Goal: Task Accomplishment & Management: Manage account settings

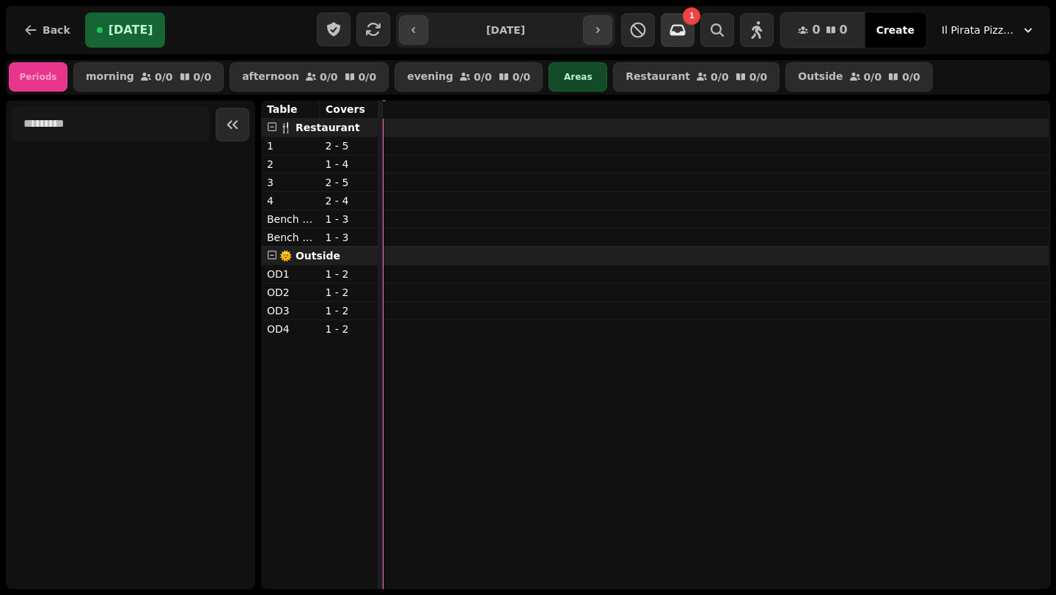
click at [685, 45] on button "button" at bounding box center [677, 30] width 34 height 34
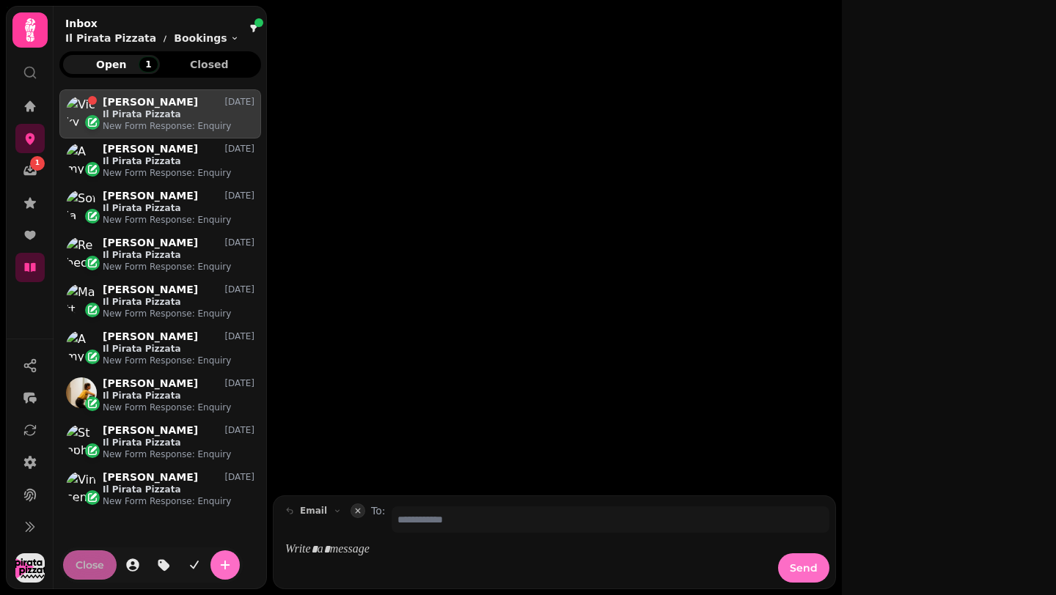
scroll to position [493, 202]
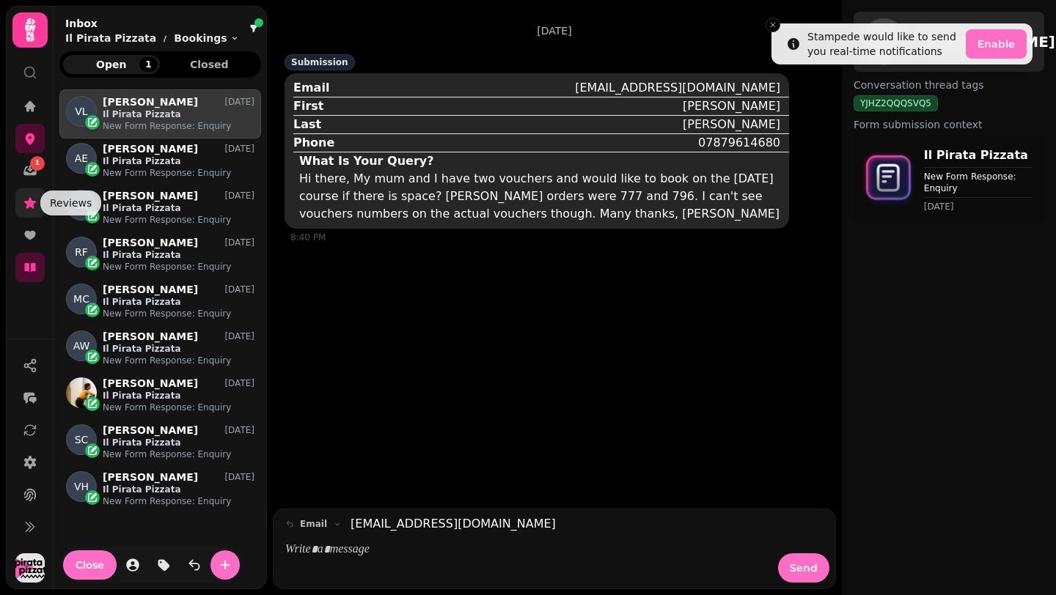
click at [34, 206] on icon at bounding box center [30, 203] width 15 height 15
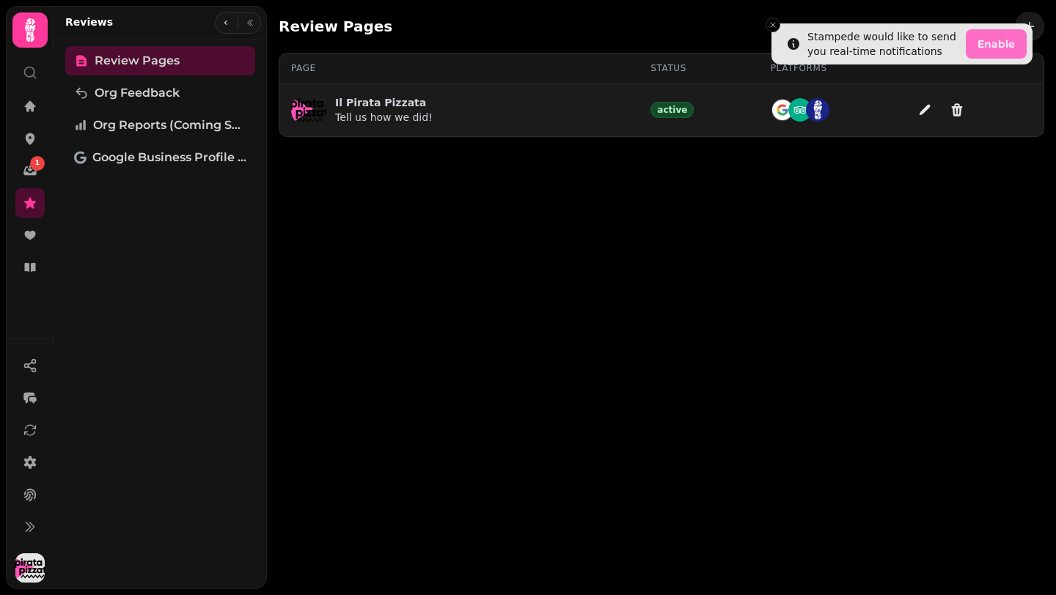
click at [496, 133] on td "Il Pirata Pizzata Tell us how we did!" at bounding box center [458, 111] width 359 height 54
click at [376, 106] on p "Il Pirata Pizzata" at bounding box center [383, 102] width 97 height 15
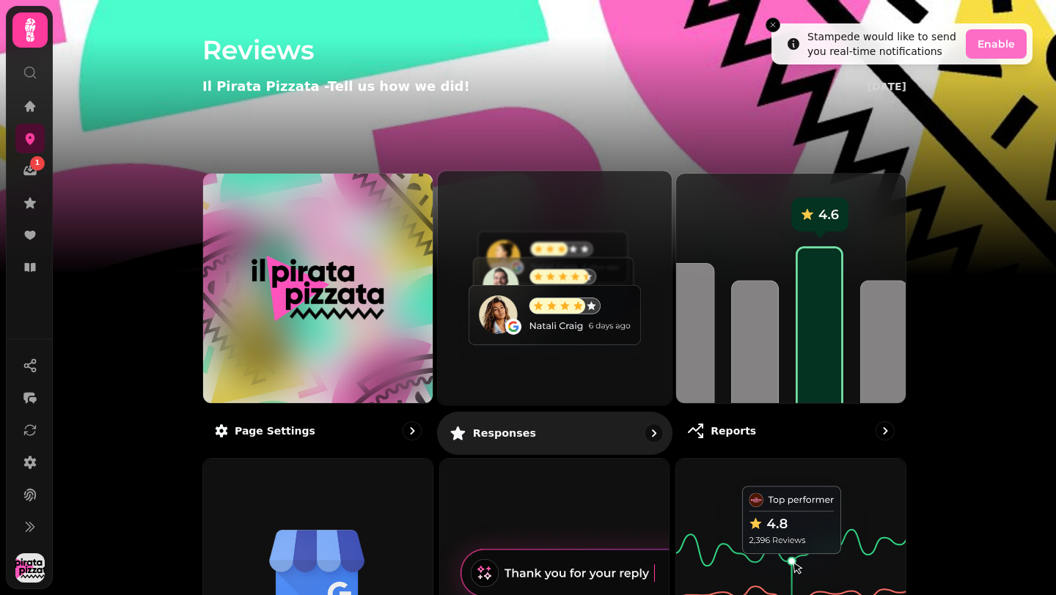
click at [541, 407] on link "Responses" at bounding box center [554, 312] width 235 height 284
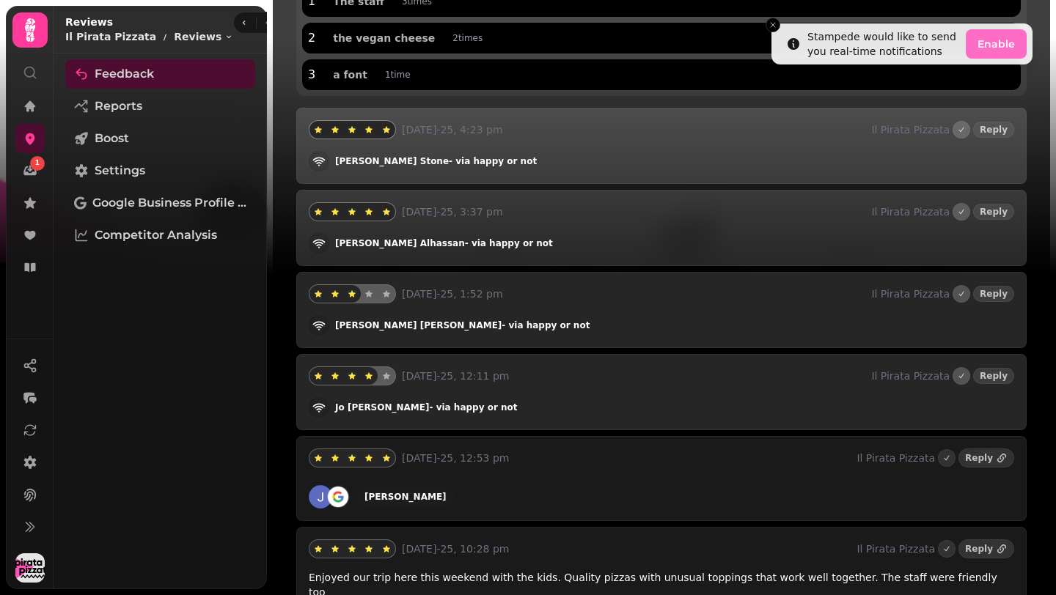
scroll to position [233, 0]
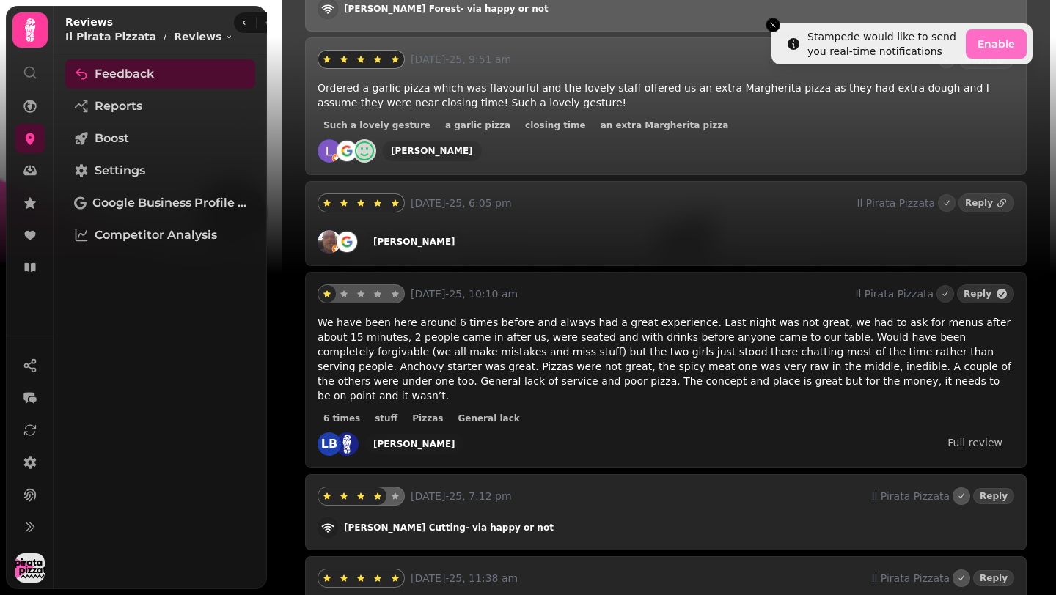
scroll to position [3877, 0]
click at [962, 431] on link "Full review" at bounding box center [974, 441] width 78 height 21
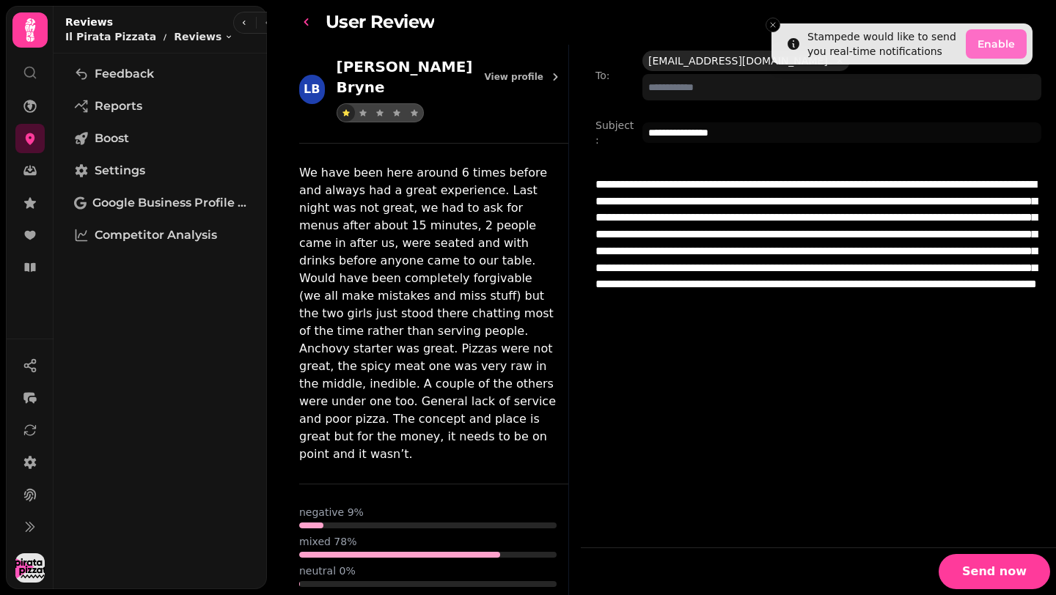
click at [302, 25] on icon "go-back" at bounding box center [306, 22] width 15 height 15
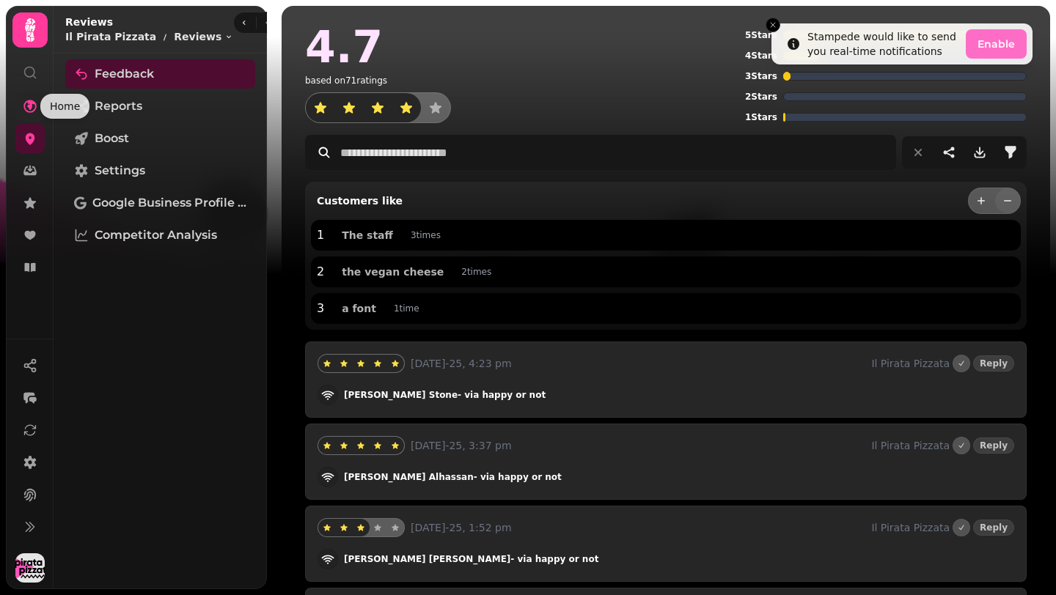
click at [33, 112] on icon at bounding box center [30, 106] width 15 height 15
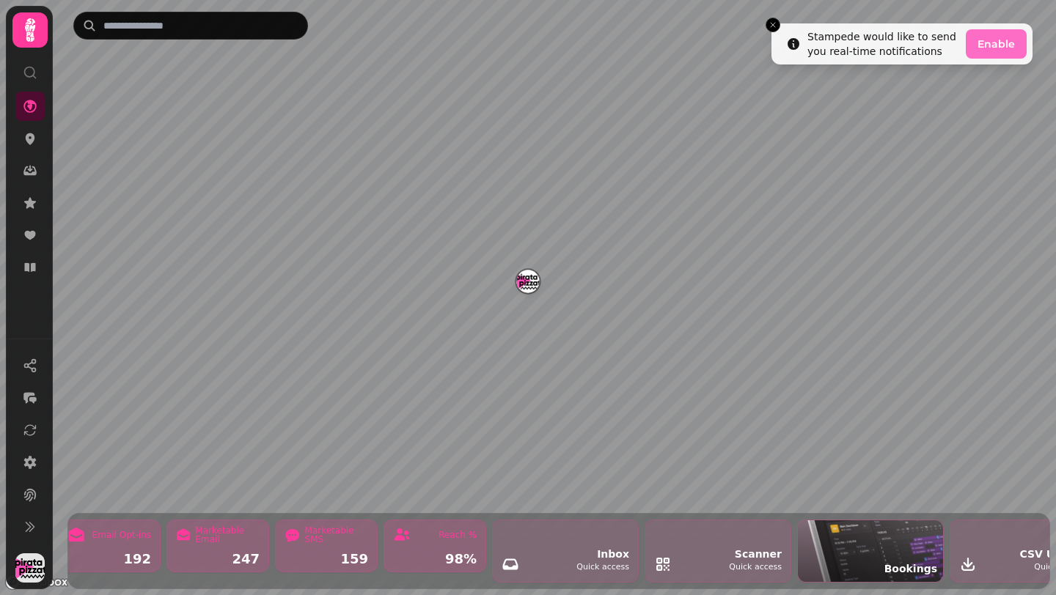
scroll to position [0, 1274]
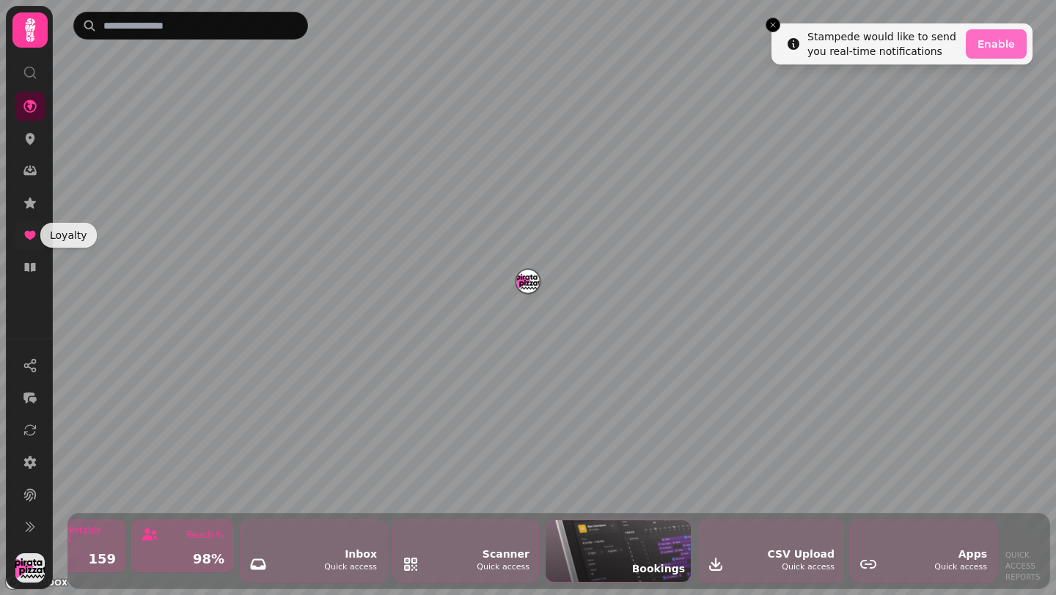
click at [29, 237] on icon at bounding box center [29, 235] width 11 height 9
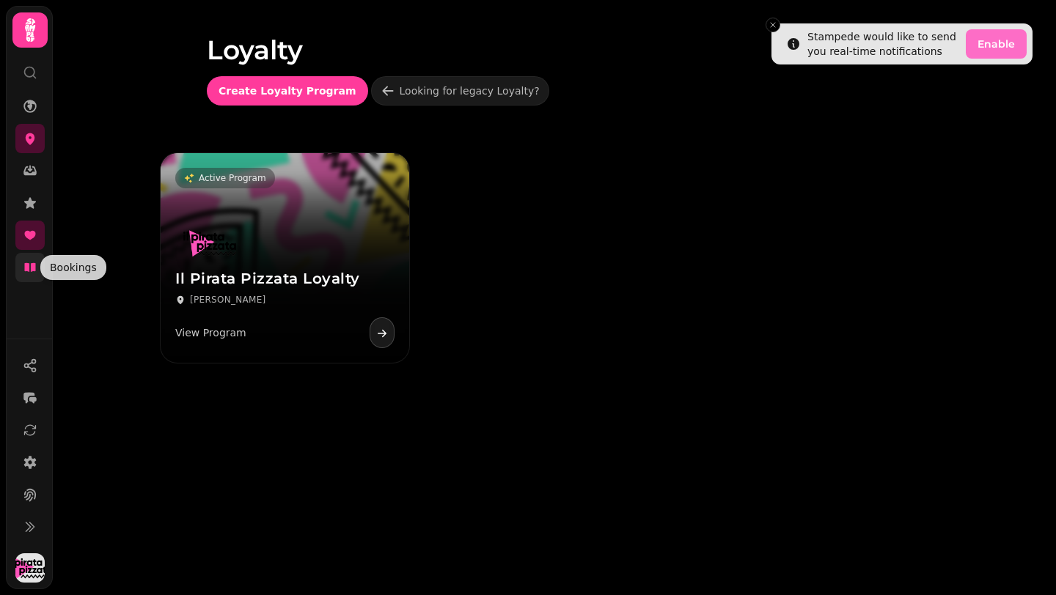
click at [30, 268] on icon at bounding box center [30, 267] width 15 height 15
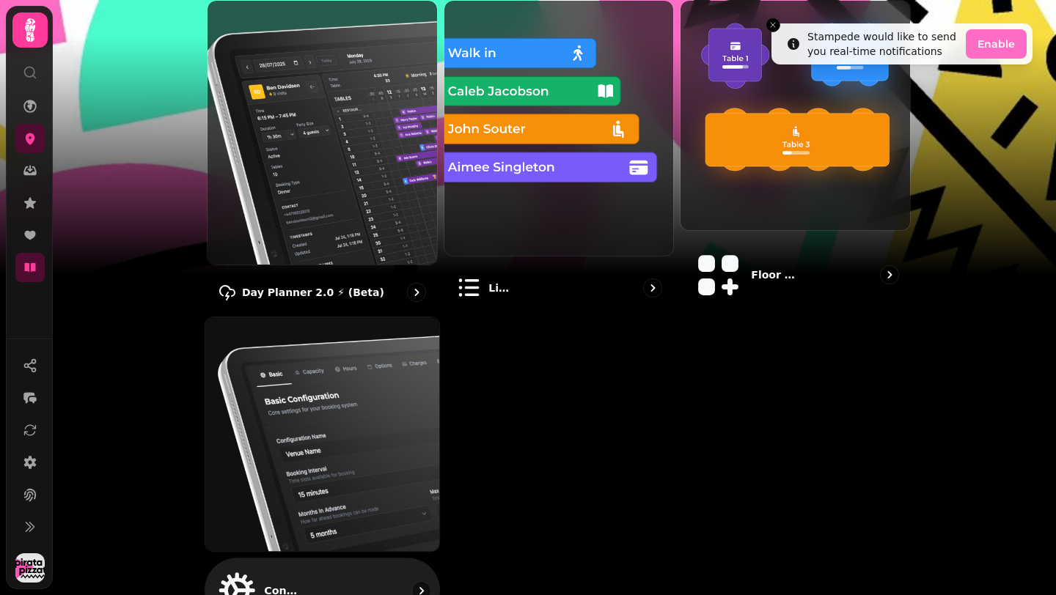
scroll to position [190, 0]
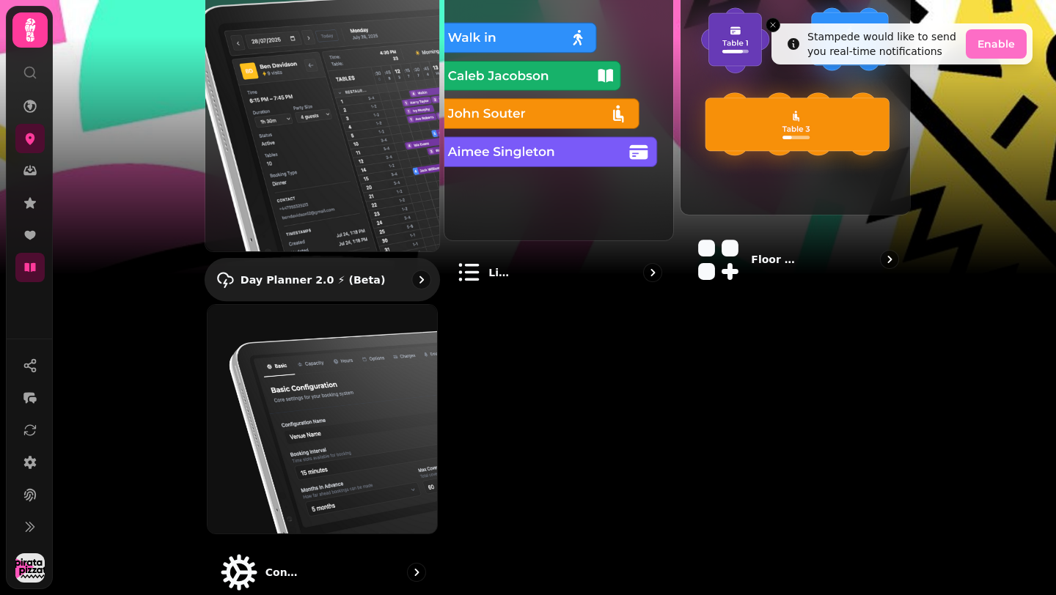
click at [393, 258] on div "Day Planner 2.0 ⚡ (Beta)" at bounding box center [322, 279] width 235 height 43
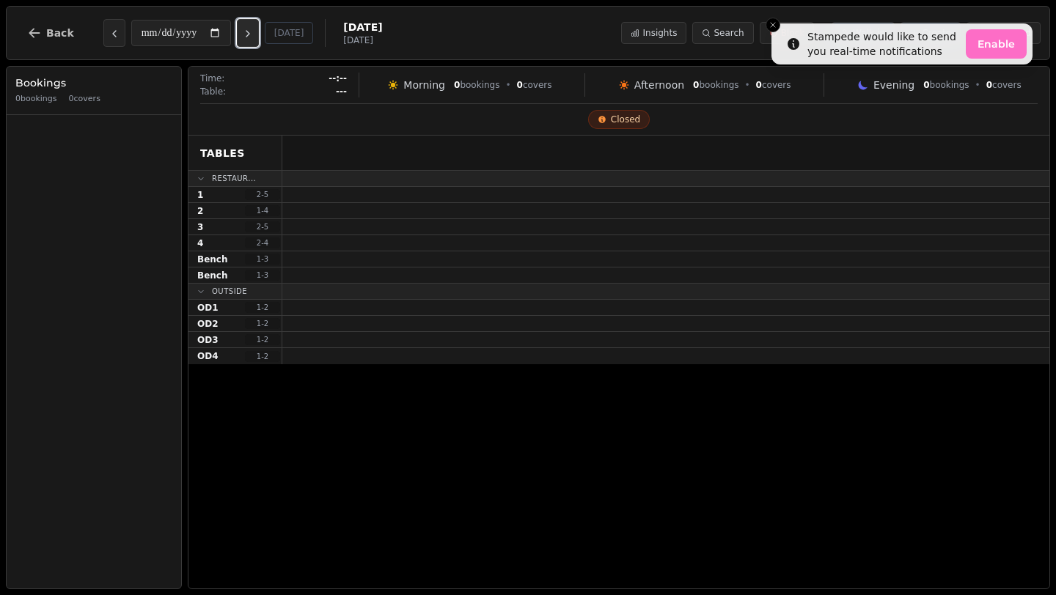
click at [254, 32] on icon "Next day" at bounding box center [248, 34] width 12 height 12
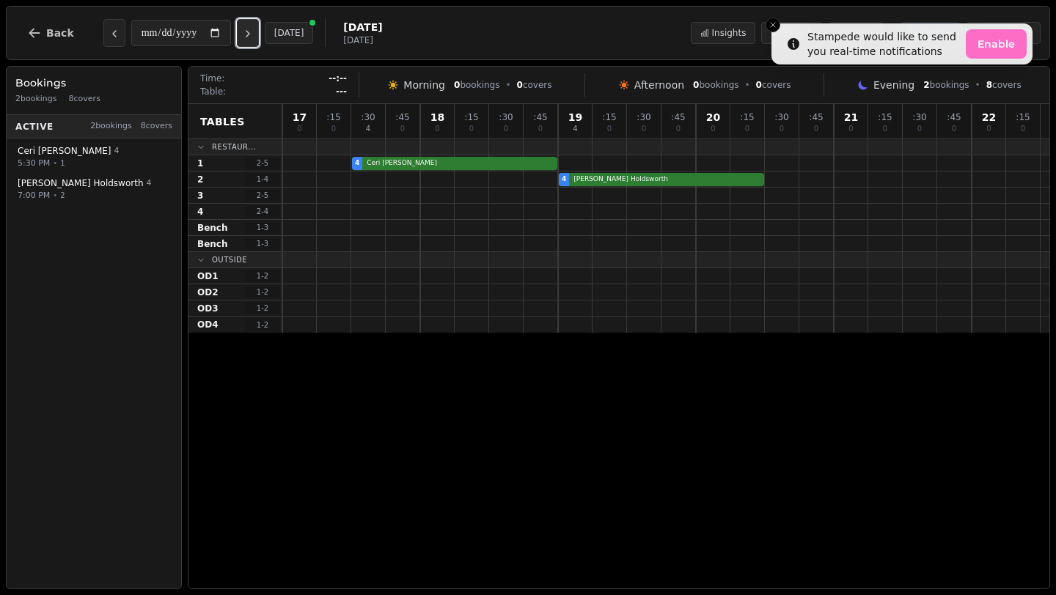
click at [254, 32] on icon "Next day" at bounding box center [248, 34] width 12 height 12
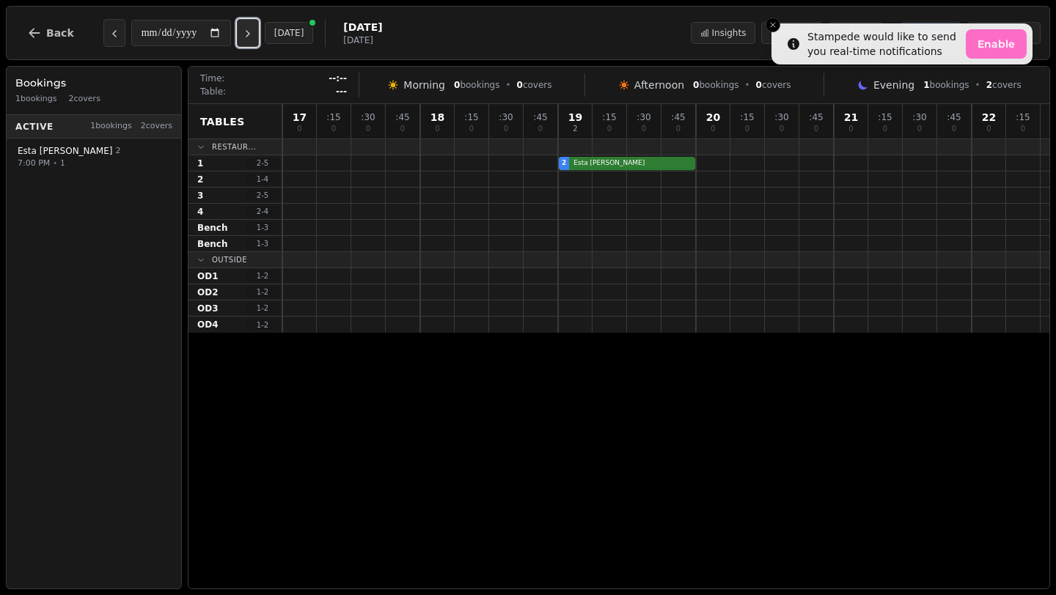
click at [254, 32] on icon "Next day" at bounding box center [248, 34] width 12 height 12
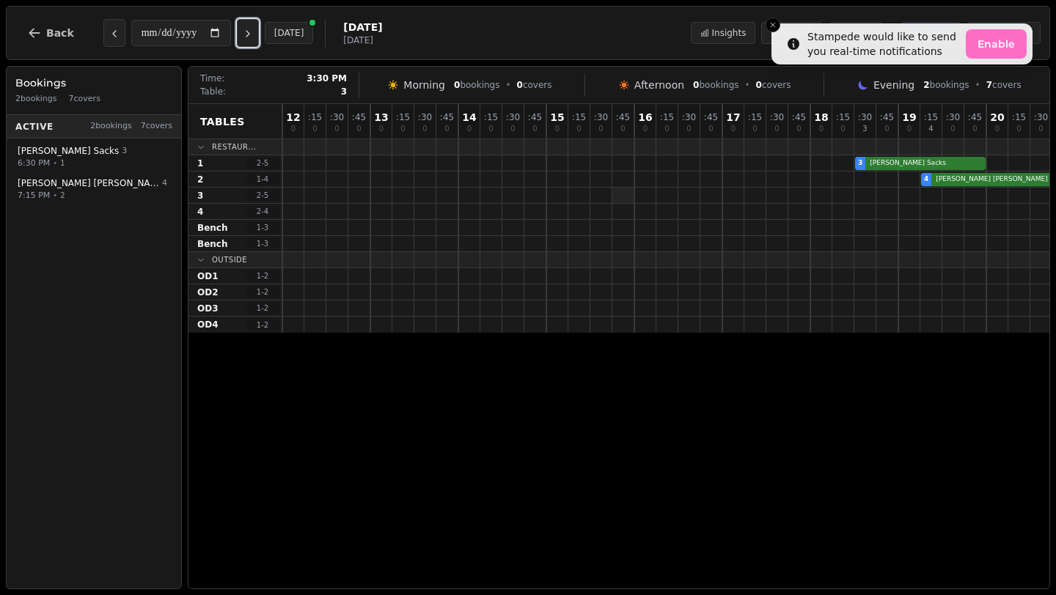
scroll to position [0, 157]
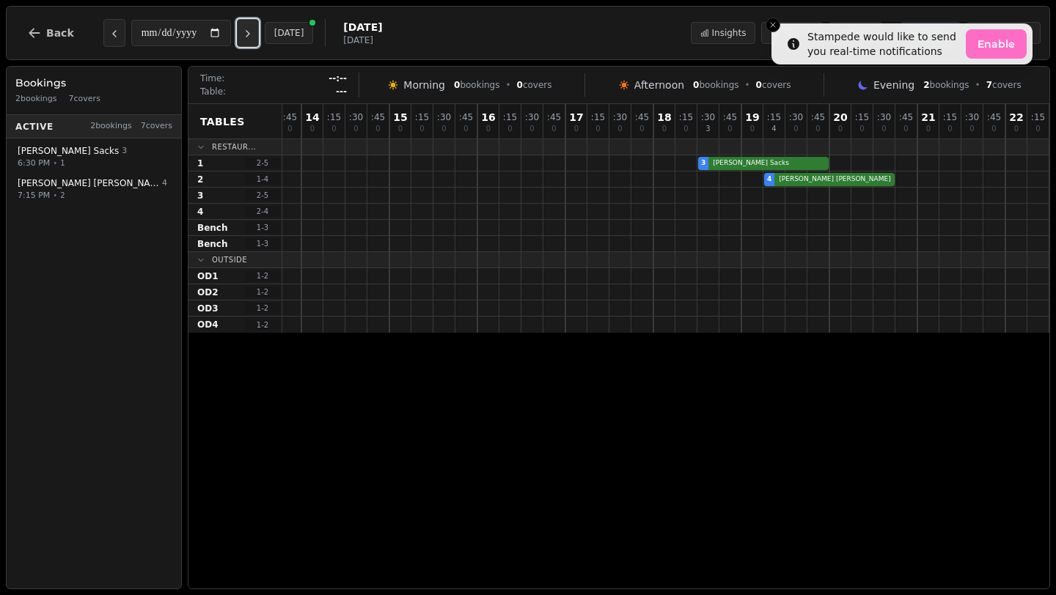
click at [258, 37] on button "Next day" at bounding box center [248, 33] width 22 height 28
type input "**********"
